Goal: Information Seeking & Learning: Learn about a topic

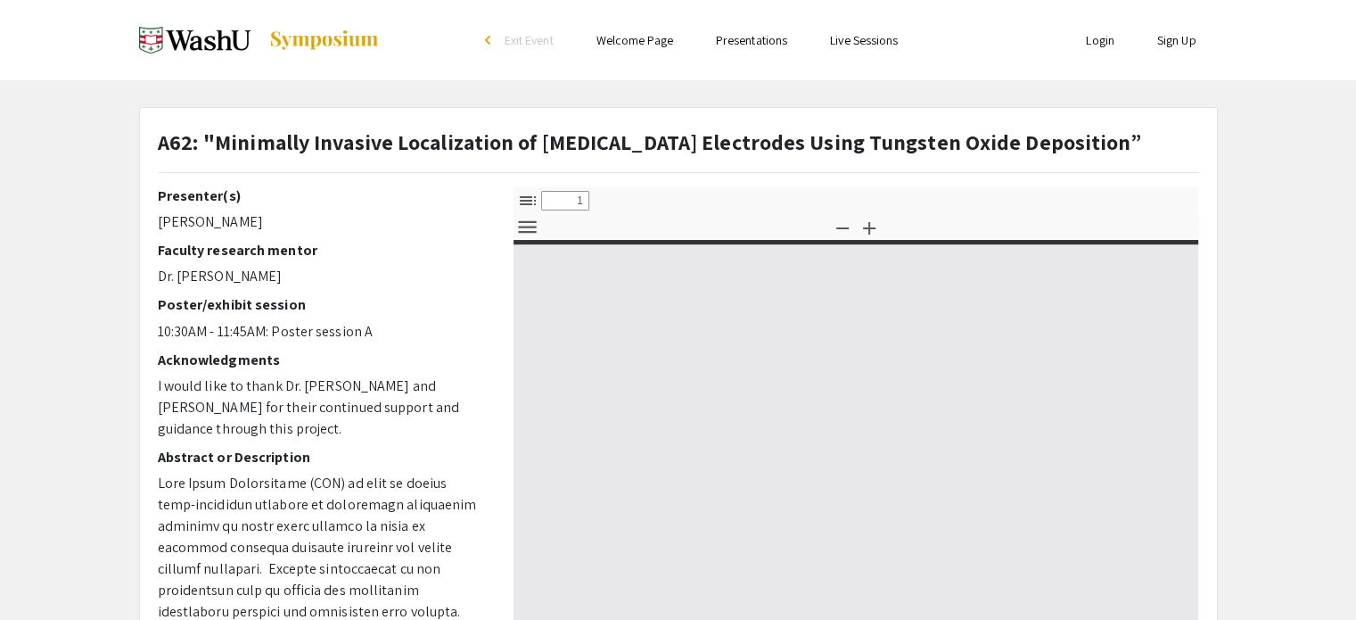
select select "custom"
type input "0"
select select "custom"
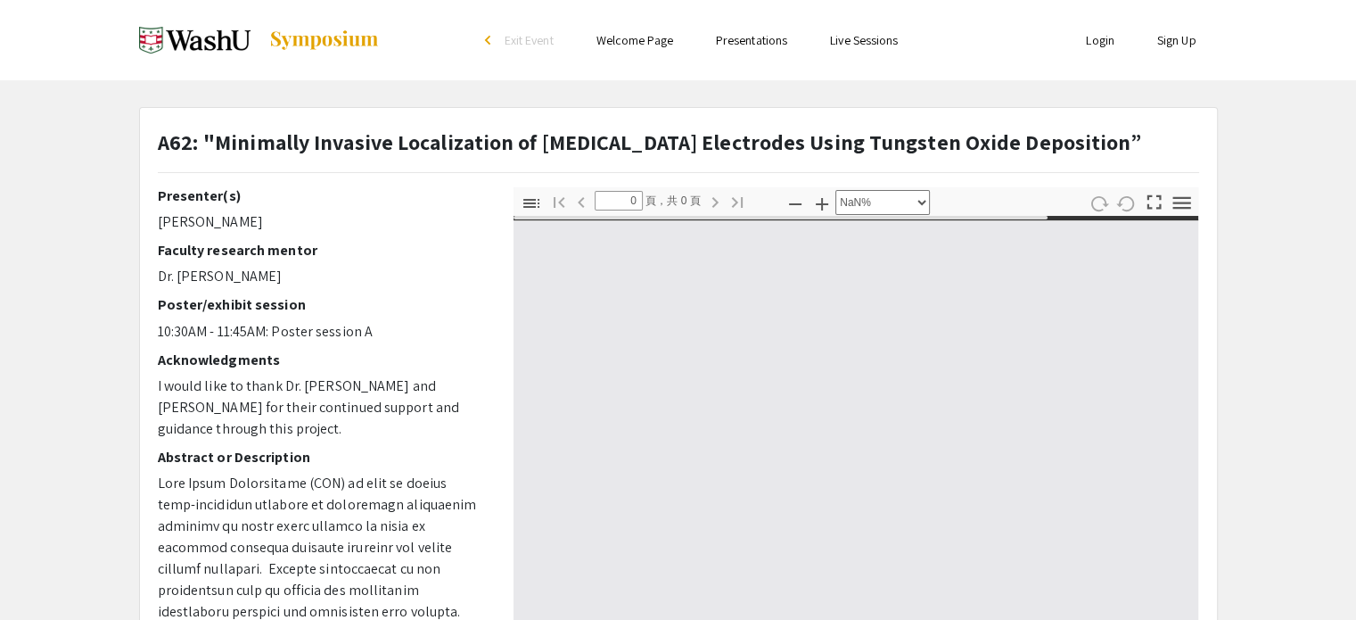
type input "1"
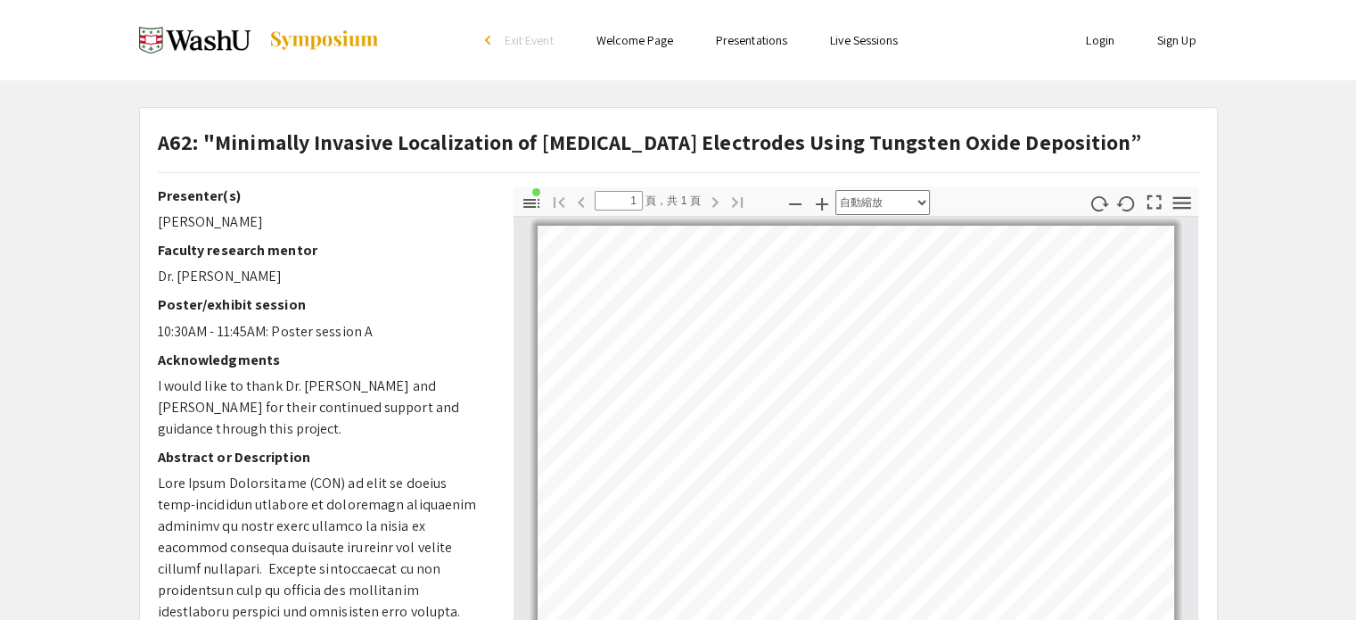
drag, startPoint x: 315, startPoint y: 137, endPoint x: 1150, endPoint y: 142, distance: 835.4
click at [1142, 142] on strong "A62: "Minimally Invasive Localization of [MEDICAL_DATA] Electrodes Using Tungst…" at bounding box center [650, 141] width 984 height 29
click at [820, 202] on icon "button" at bounding box center [822, 204] width 12 height 12
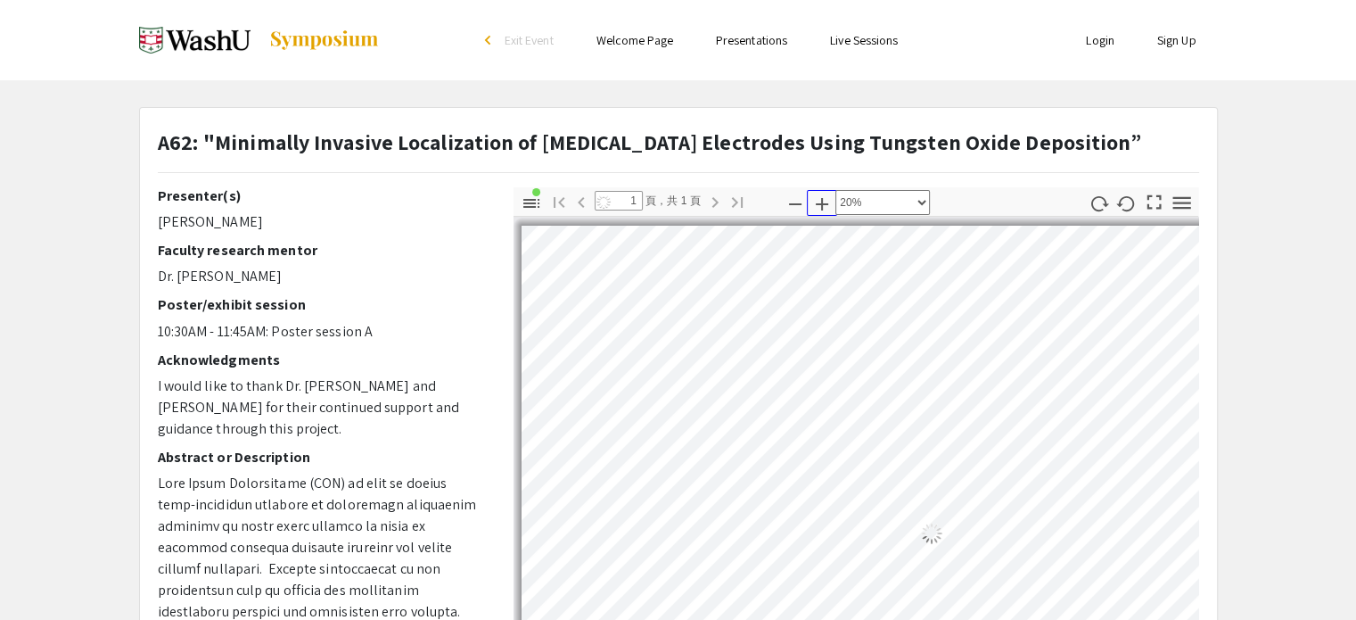
click at [820, 202] on icon "button" at bounding box center [822, 204] width 12 height 12
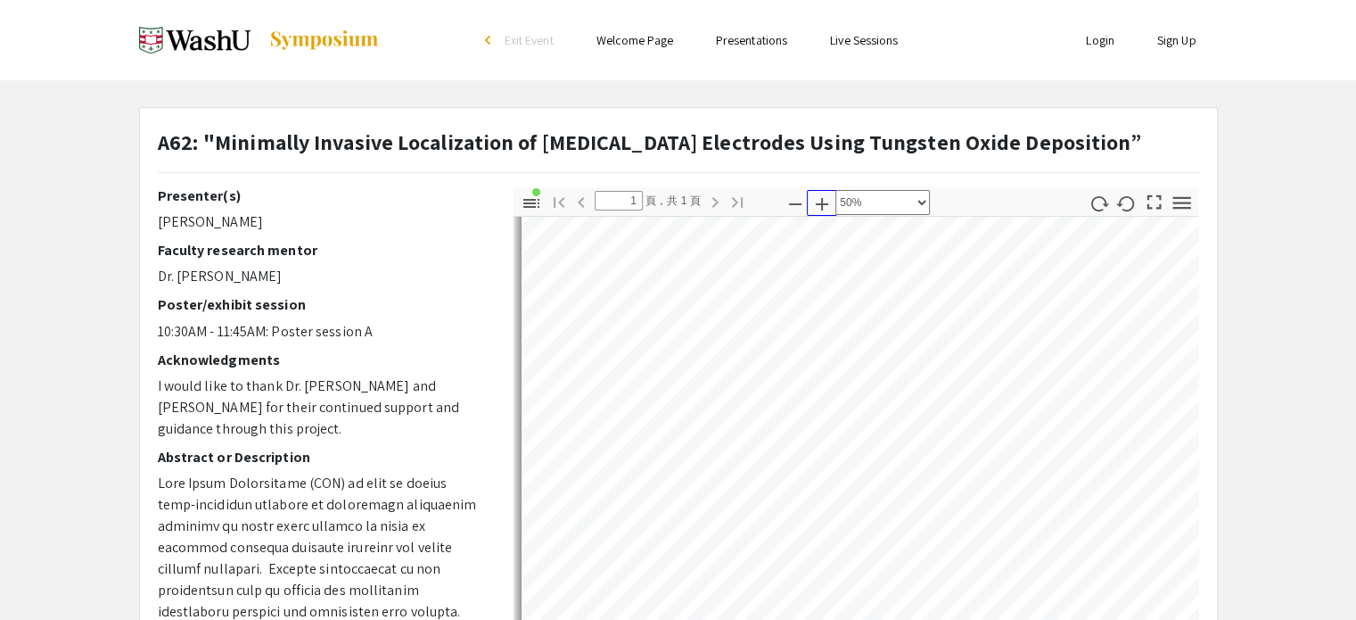
scroll to position [802, 0]
click at [826, 205] on icon "button" at bounding box center [821, 203] width 21 height 21
select select "custom"
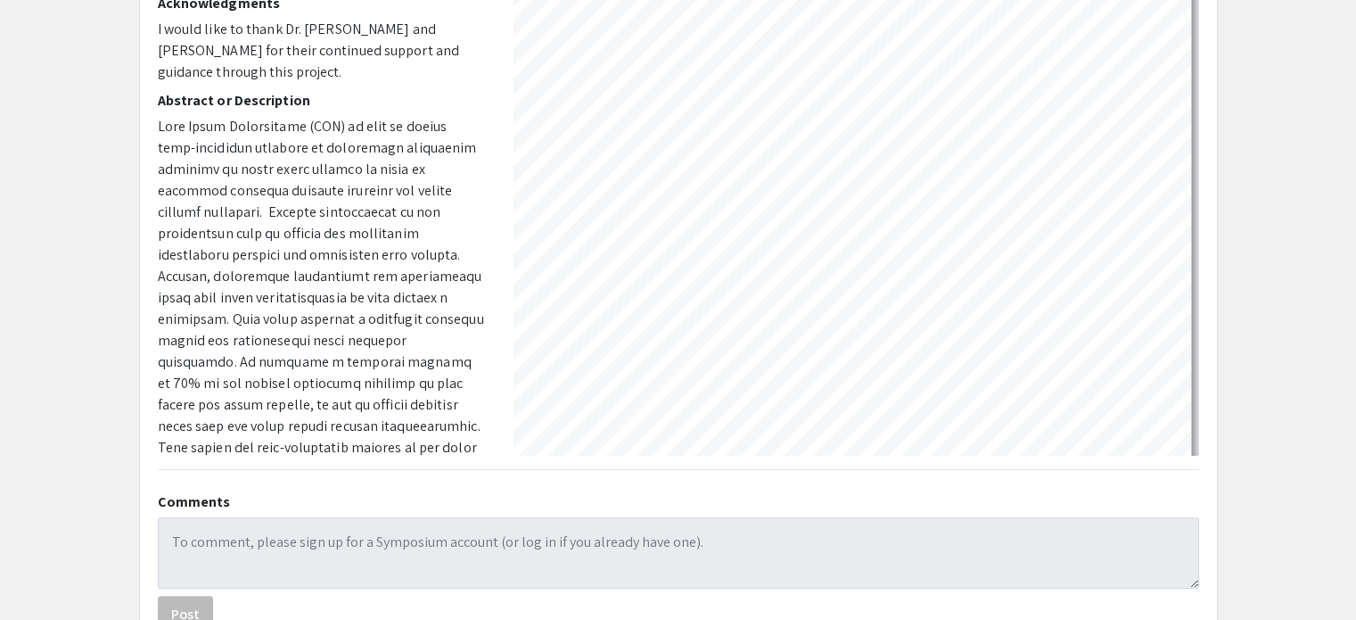
scroll to position [0, 2218]
